Goal: Information Seeking & Learning: Learn about a topic

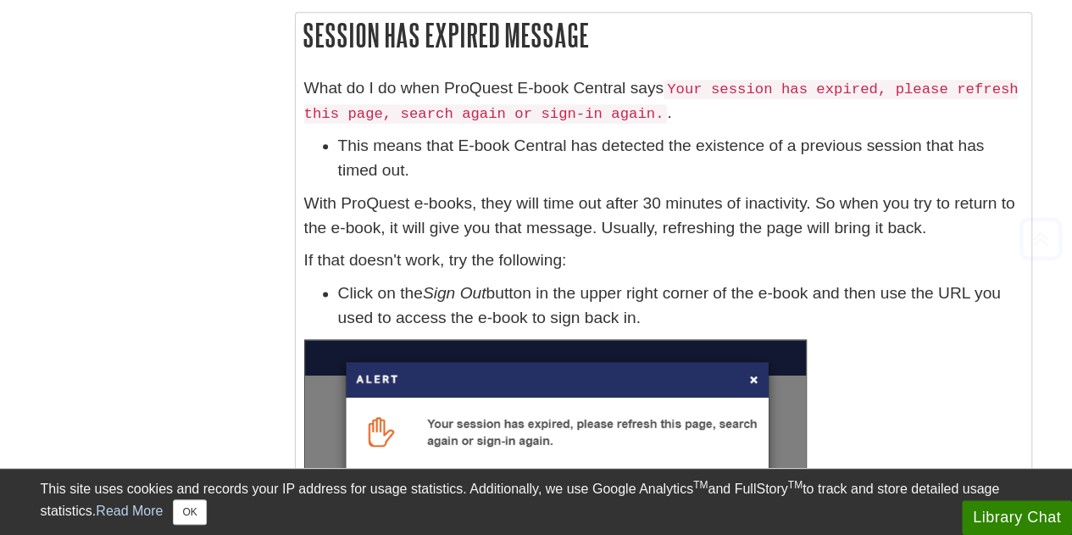
scroll to position [7479, 0]
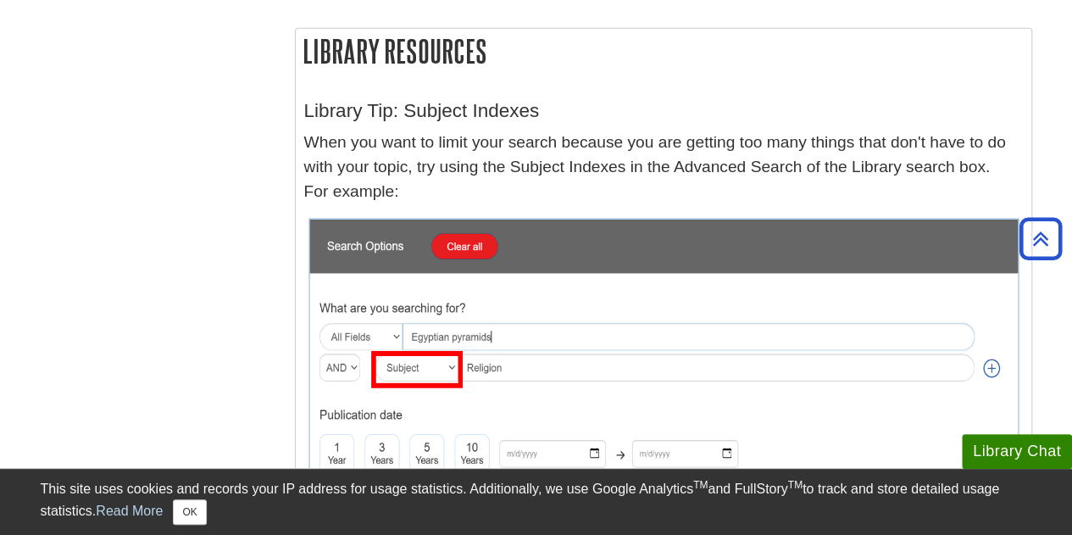
scroll to position [2572, 0]
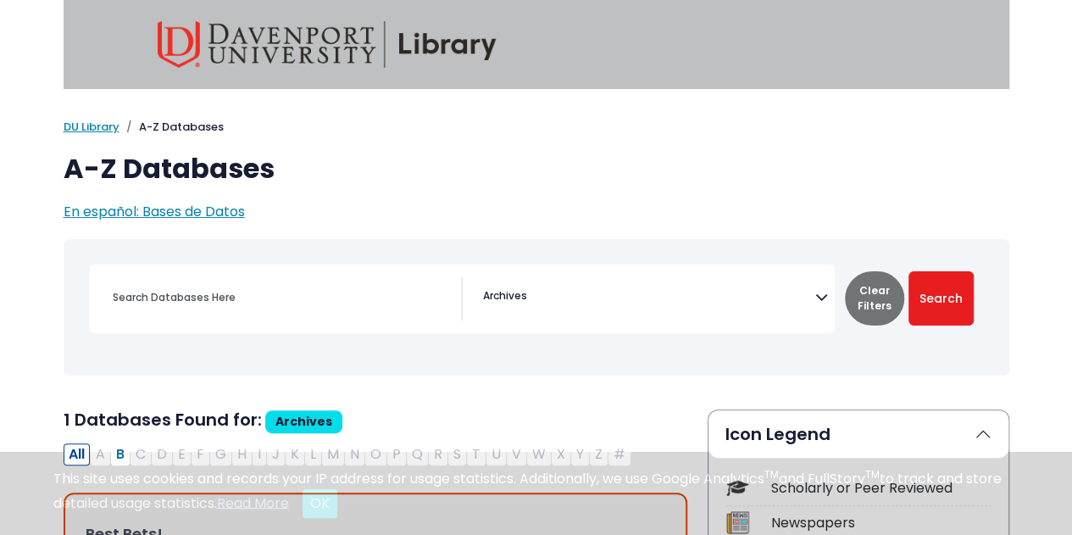
scroll to position [62, 0]
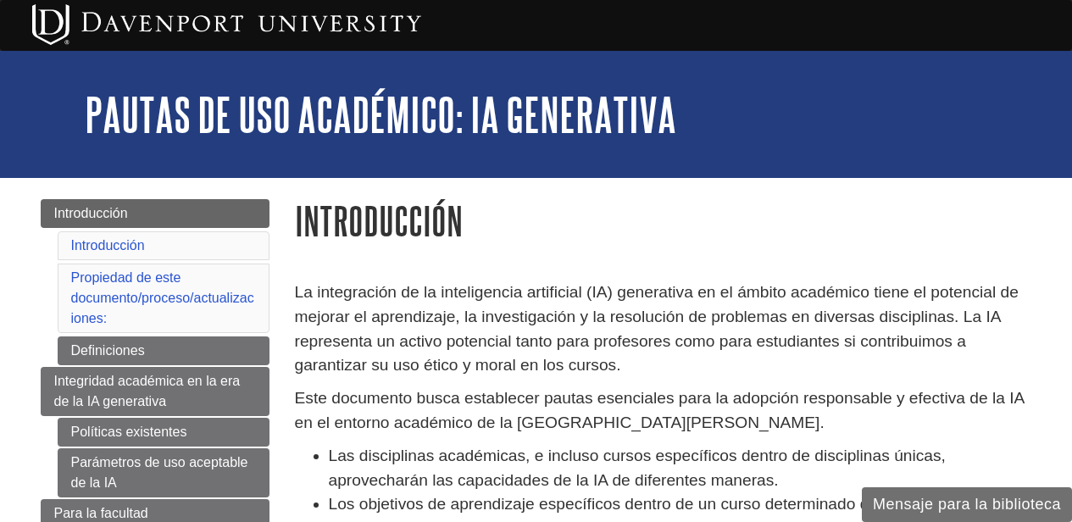
scroll to position [556, 0]
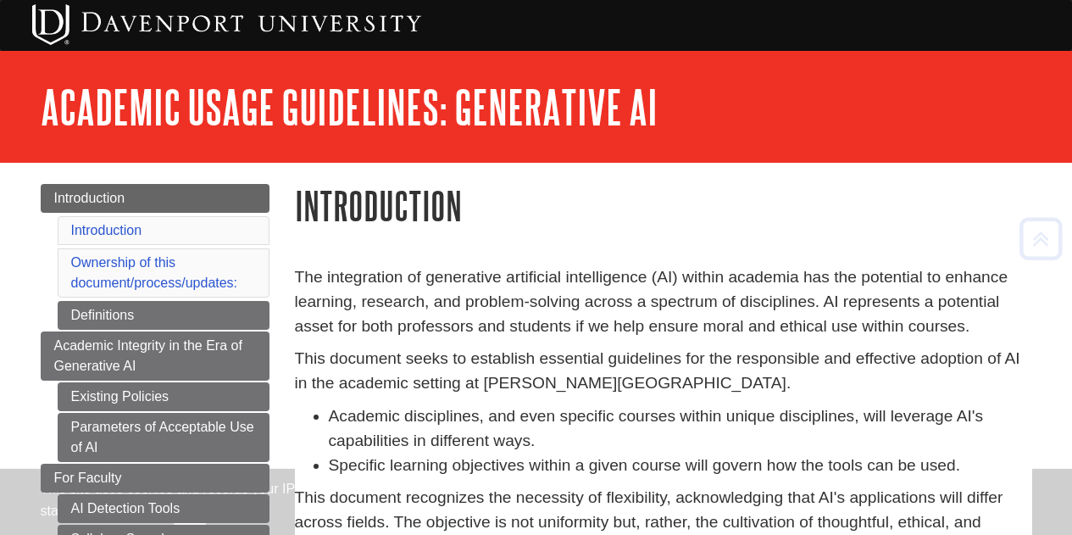
scroll to position [497, 0]
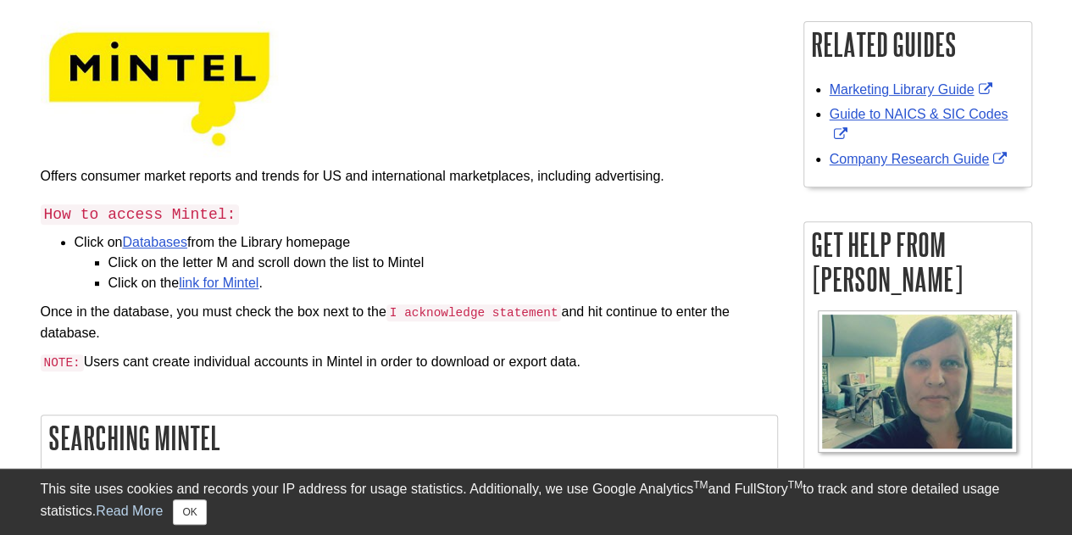
scroll to position [256, 0]
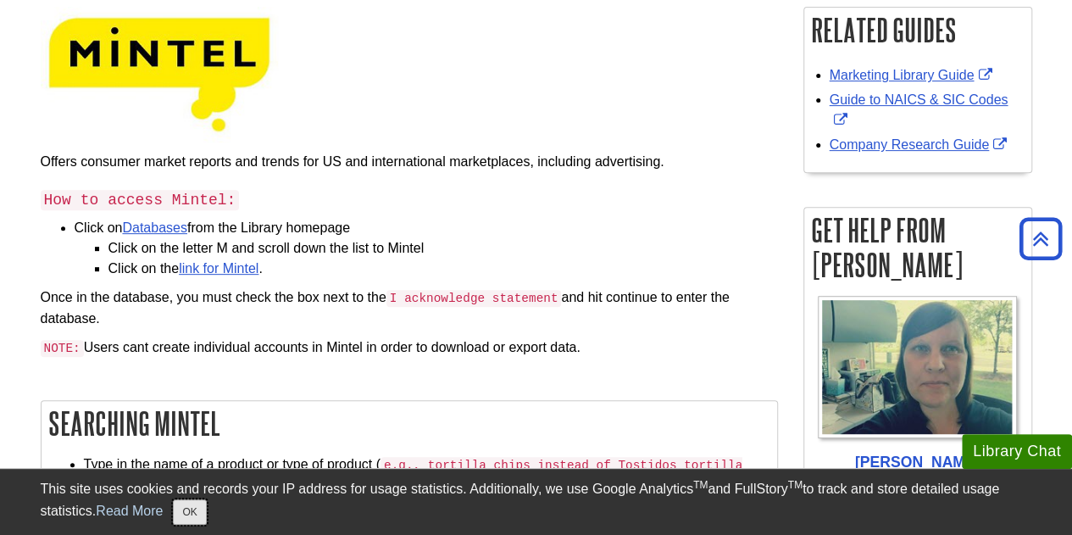
click at [187, 506] on button "OK" at bounding box center [189, 511] width 33 height 25
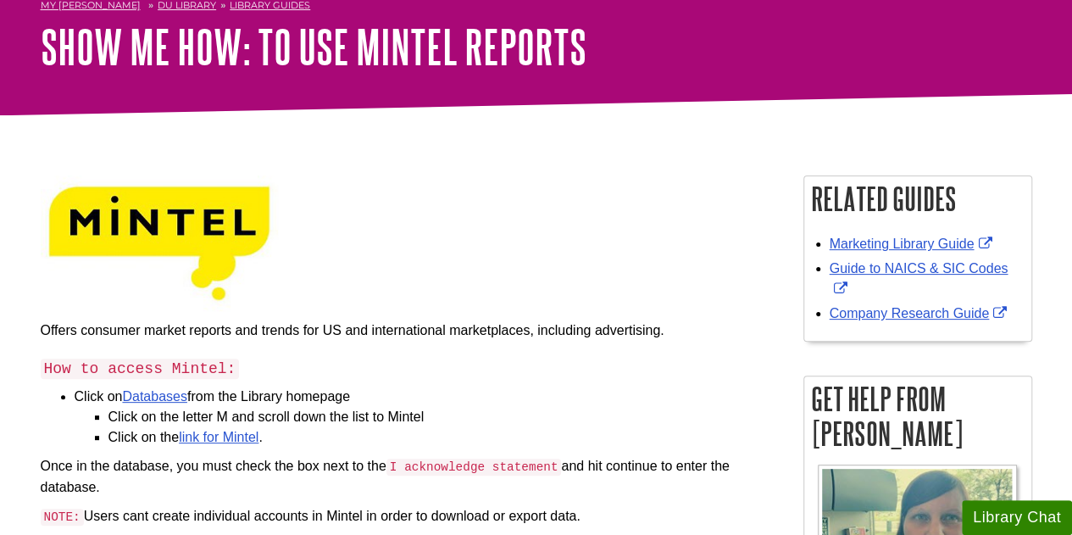
scroll to position [0, 0]
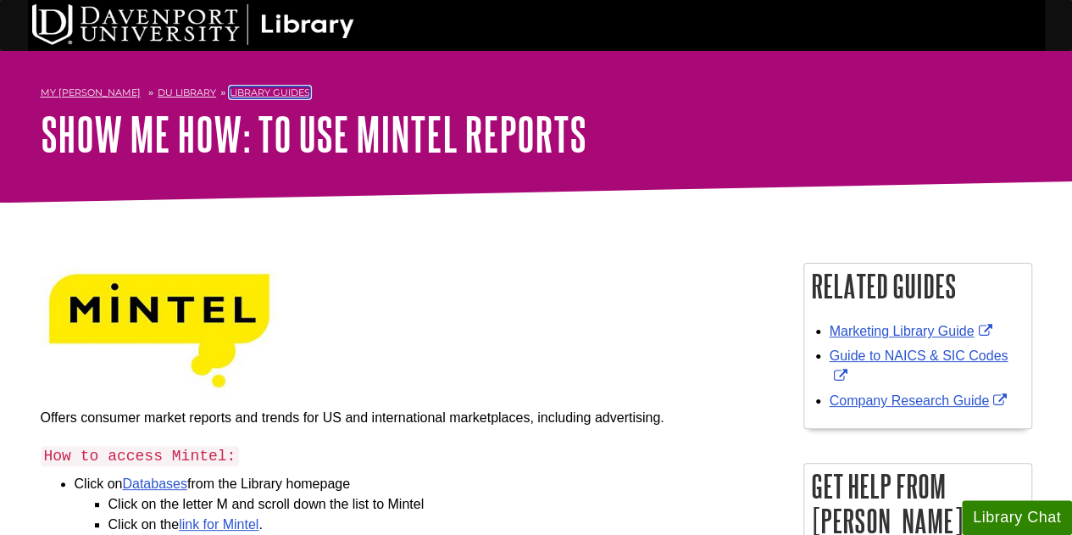
click at [247, 92] on link "Library Guides" at bounding box center [270, 92] width 80 height 12
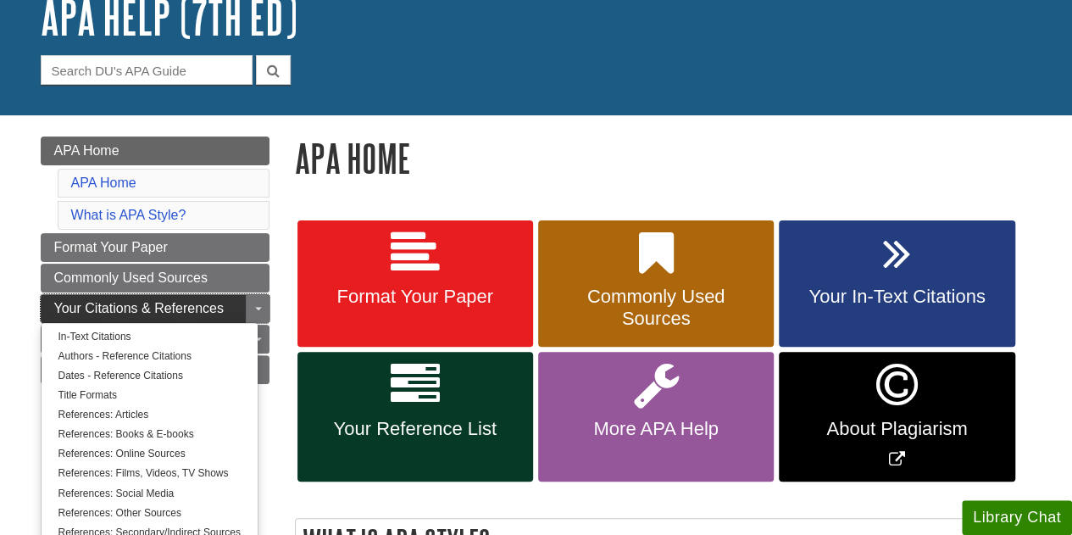
scroll to position [117, 0]
click at [152, 409] on link "References: Articles" at bounding box center [150, 414] width 216 height 19
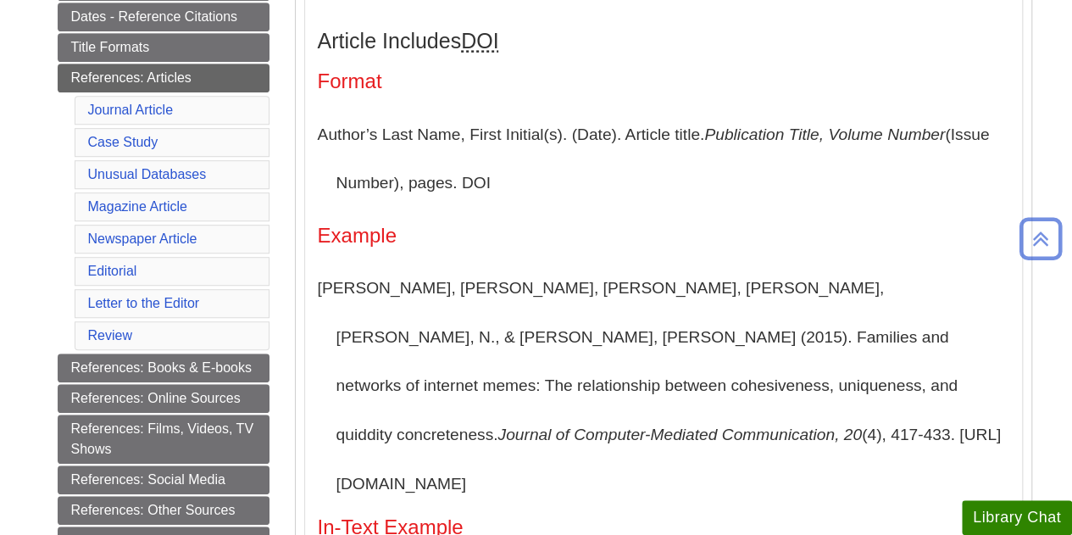
scroll to position [437, 0]
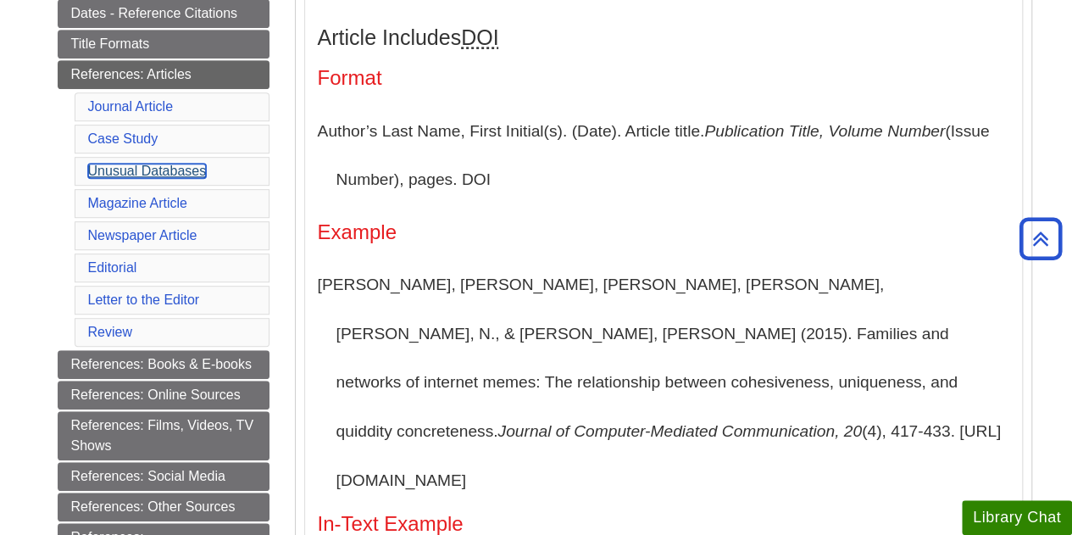
click at [175, 164] on link "Unusual Databases" at bounding box center [147, 171] width 119 height 14
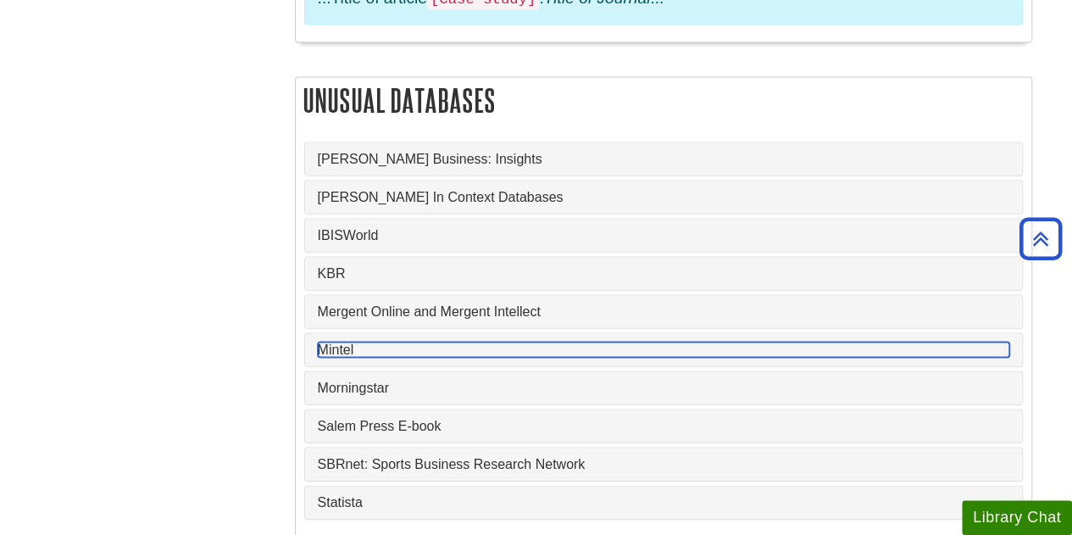
click at [341, 341] on link "Mintel" at bounding box center [663, 348] width 691 height 15
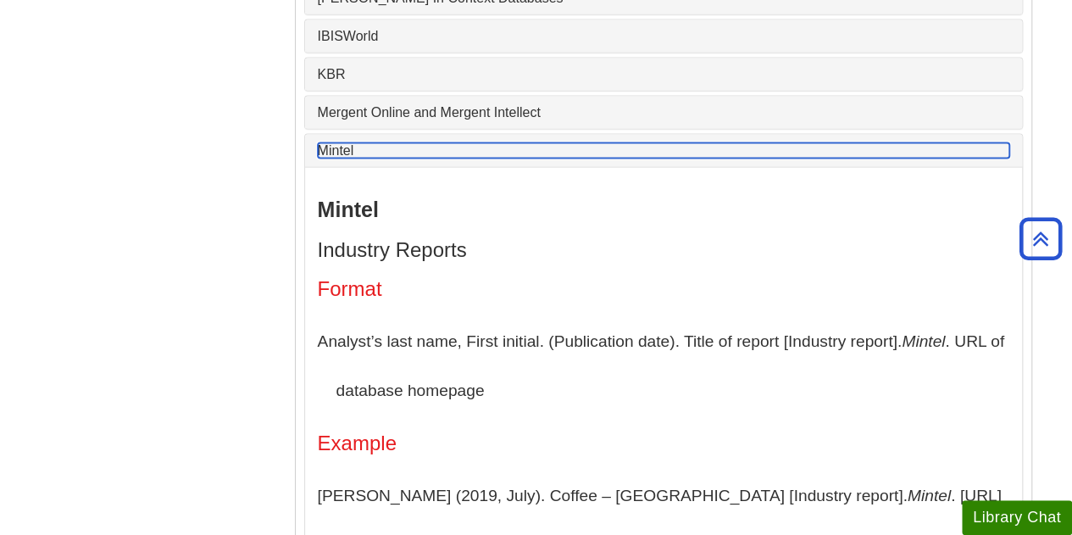
scroll to position [1747, 0]
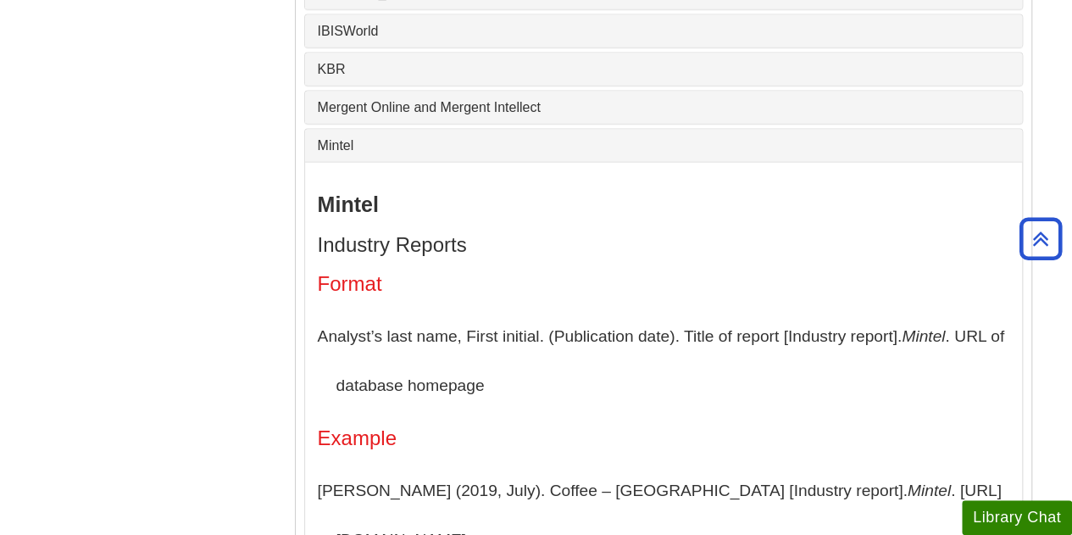
click at [439, 234] on h4 "Industry Reports" at bounding box center [663, 245] width 691 height 22
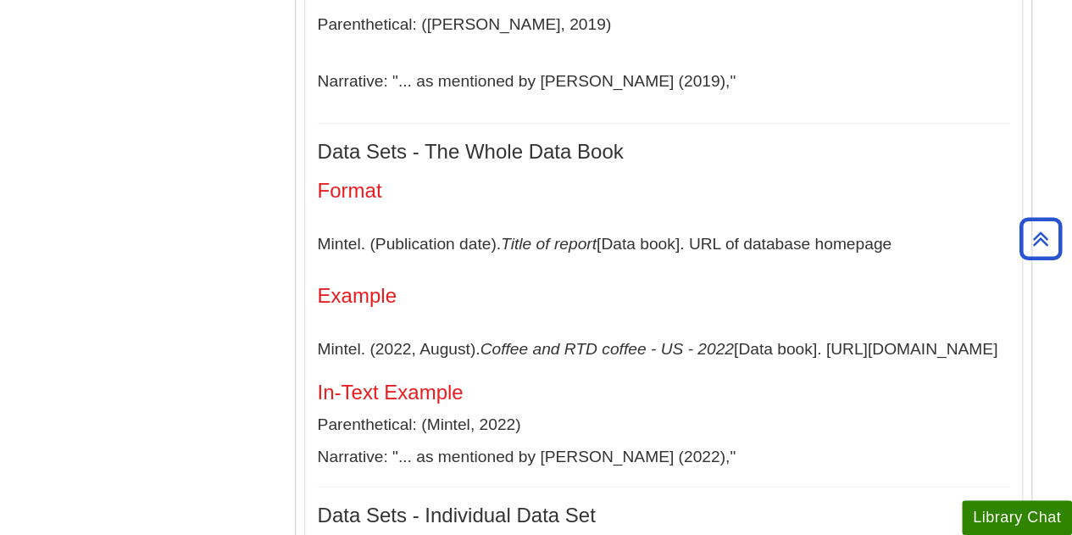
scroll to position [2351, 0]
click at [357, 141] on h4 "Data Sets - The Whole Data Book" at bounding box center [663, 152] width 691 height 22
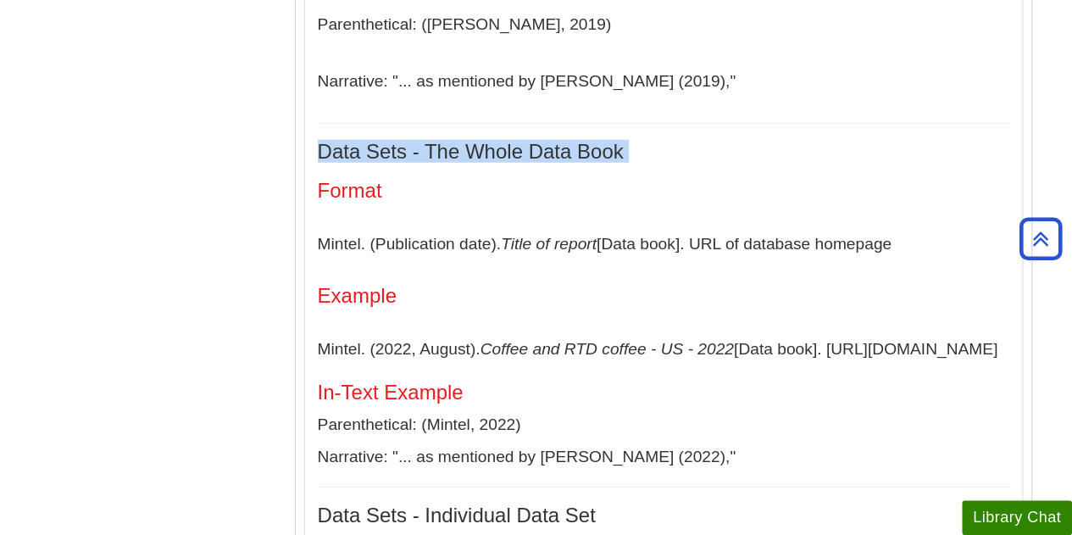
click at [357, 141] on h4 "Data Sets - The Whole Data Book" at bounding box center [663, 152] width 691 height 22
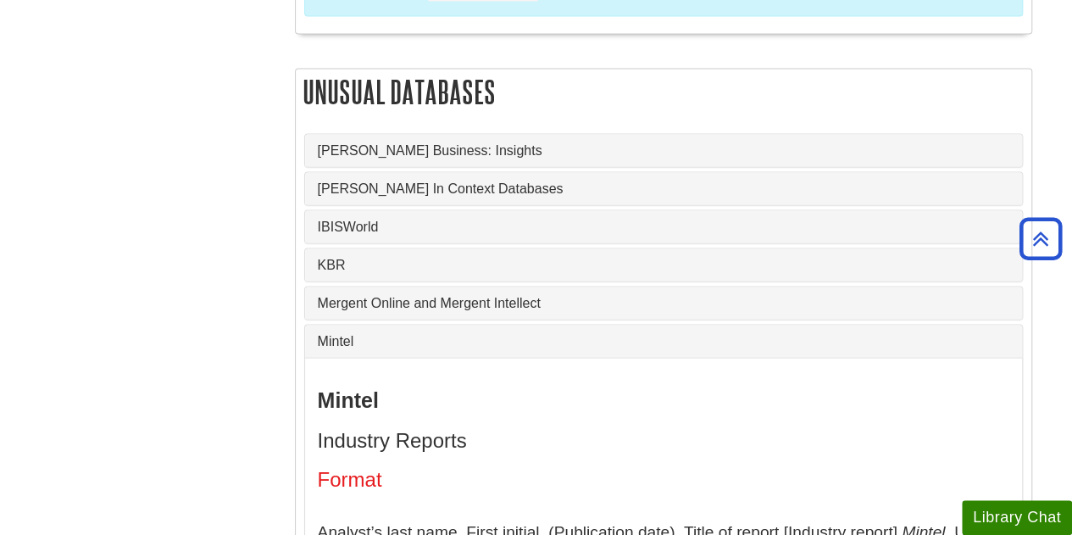
scroll to position [1493, 0]
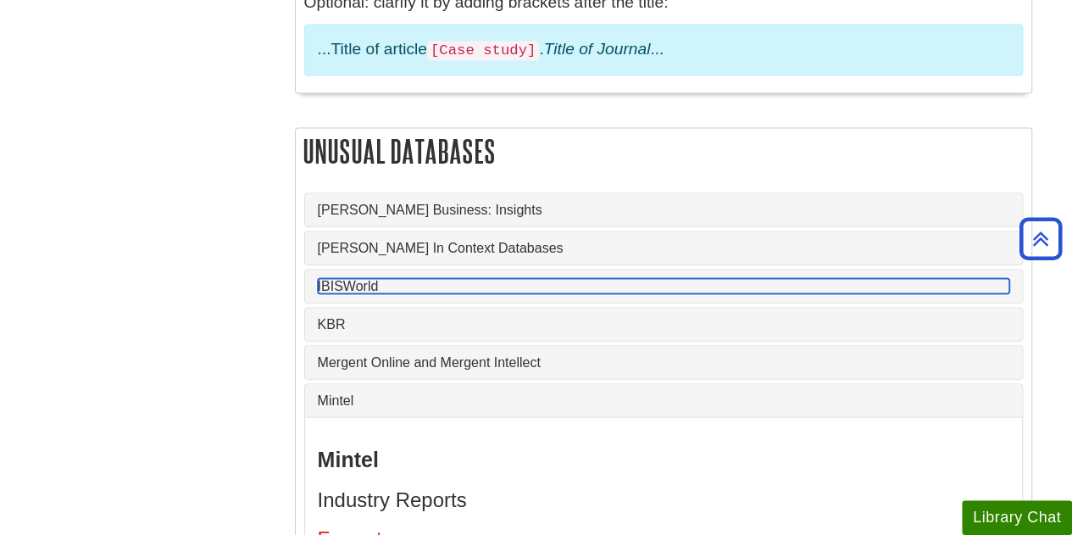
click at [391, 278] on link "IBISWorld" at bounding box center [663, 285] width 691 height 15
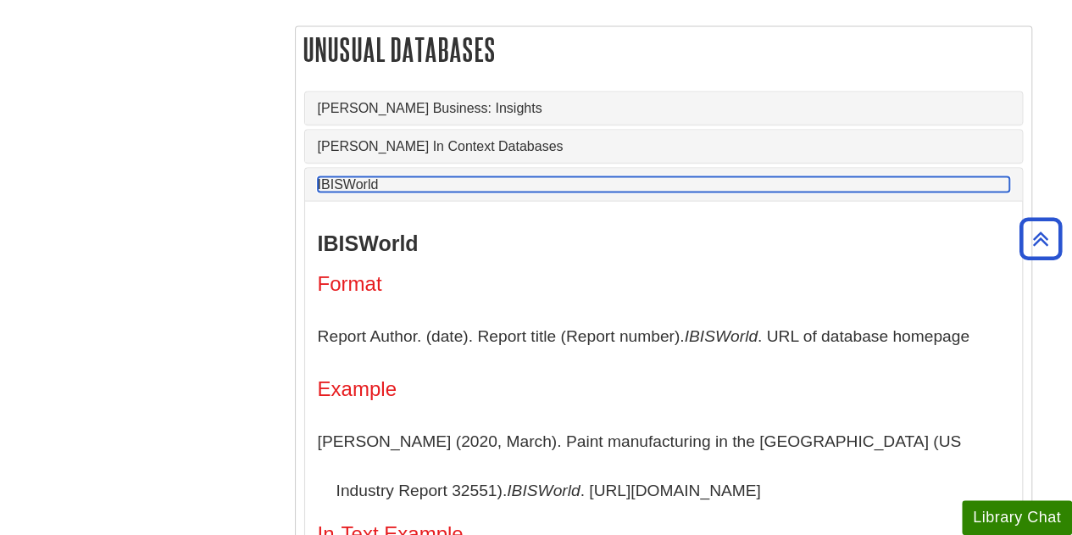
scroll to position [1595, 0]
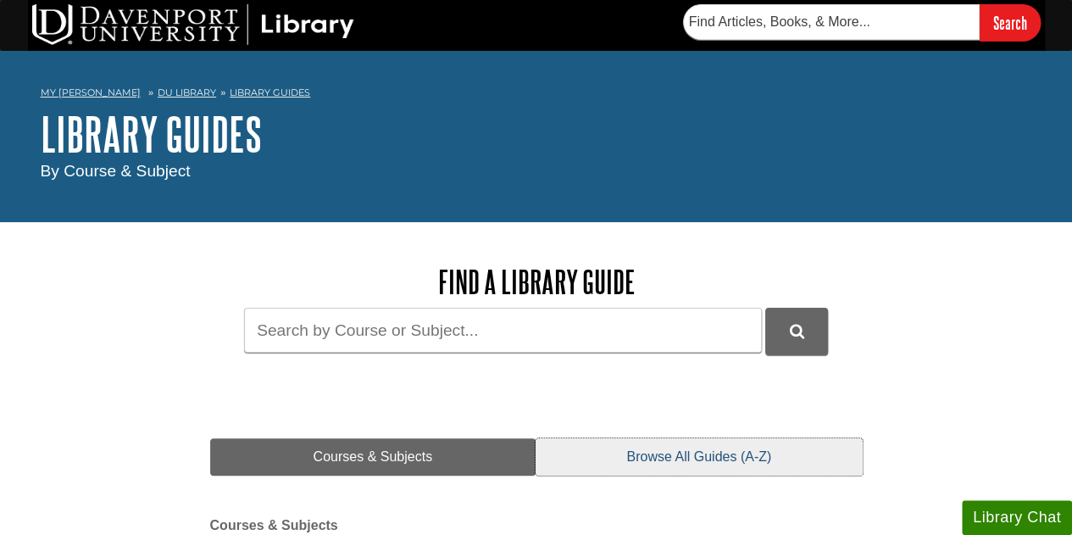
click at [664, 455] on link "Browse All Guides (A-Z)" at bounding box center [699, 456] width 326 height 37
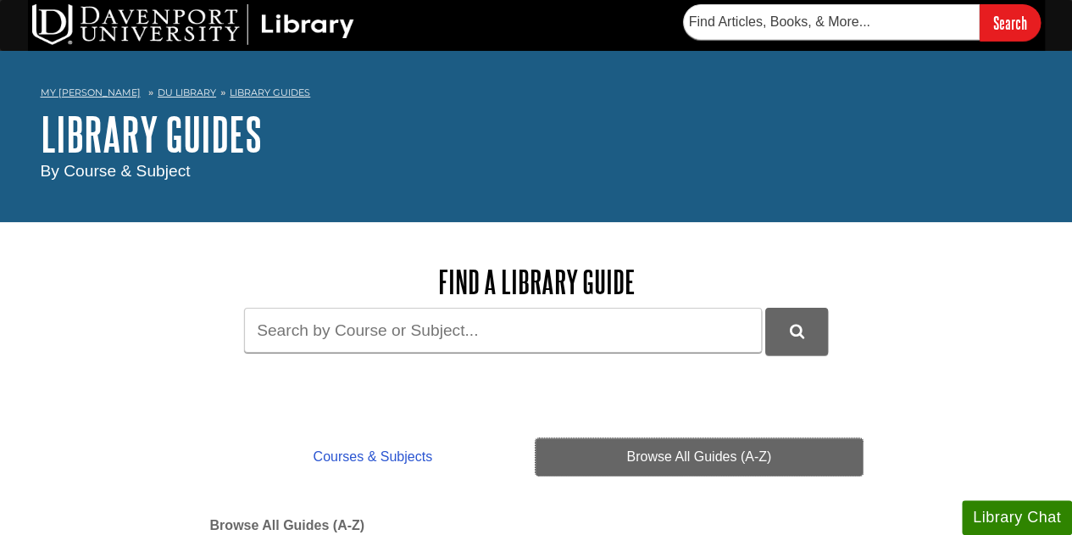
scroll to position [4344, 0]
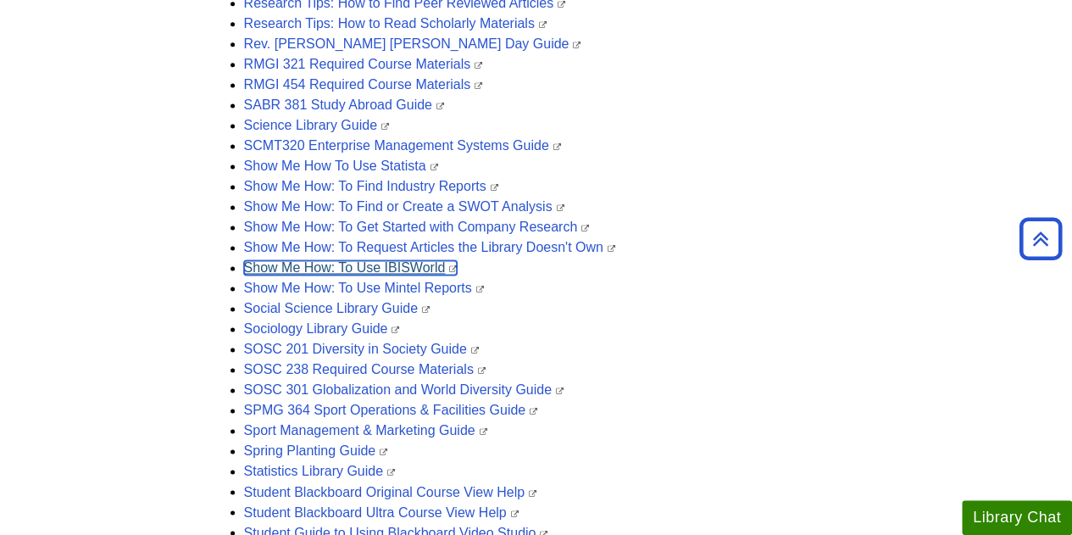
click at [386, 265] on link "Show Me How: To Use IBISWorld" at bounding box center [351, 267] width 214 height 14
